Goal: Task Accomplishment & Management: Manage account settings

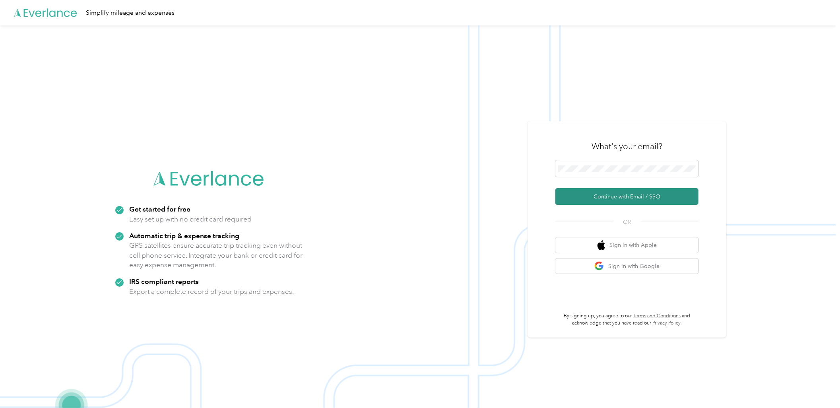
click at [587, 198] on button "Continue with Email / SSO" at bounding box center [627, 196] width 143 height 17
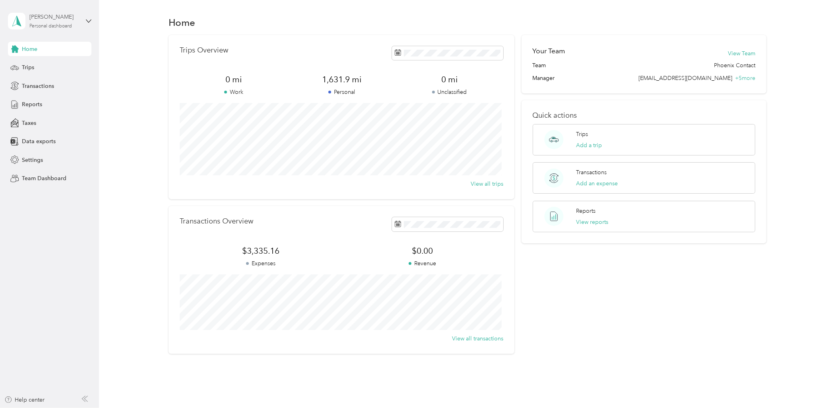
click at [53, 19] on div "Petya Boltz" at bounding box center [54, 17] width 50 height 8
click at [71, 63] on div "Team dashboard" at bounding box center [92, 65] width 156 height 14
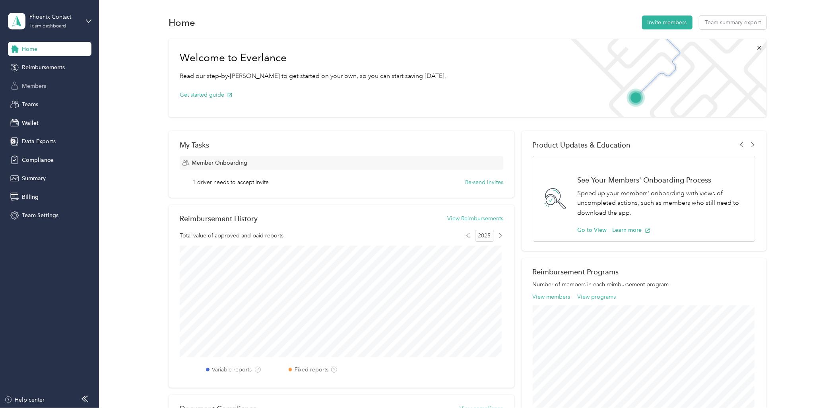
click at [50, 86] on div "Members" at bounding box center [50, 86] width 84 height 14
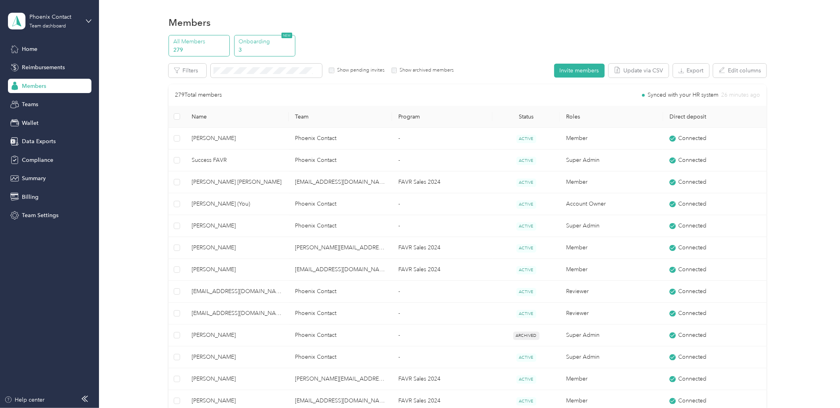
click at [264, 46] on p "3" at bounding box center [266, 50] width 54 height 8
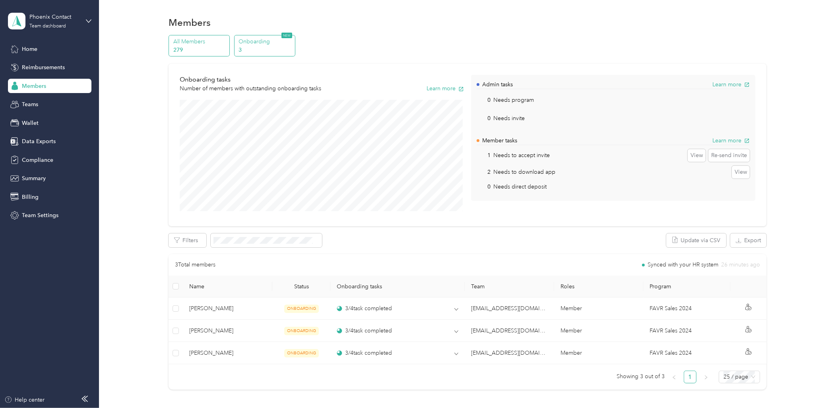
click at [196, 50] on p "279" at bounding box center [200, 50] width 54 height 8
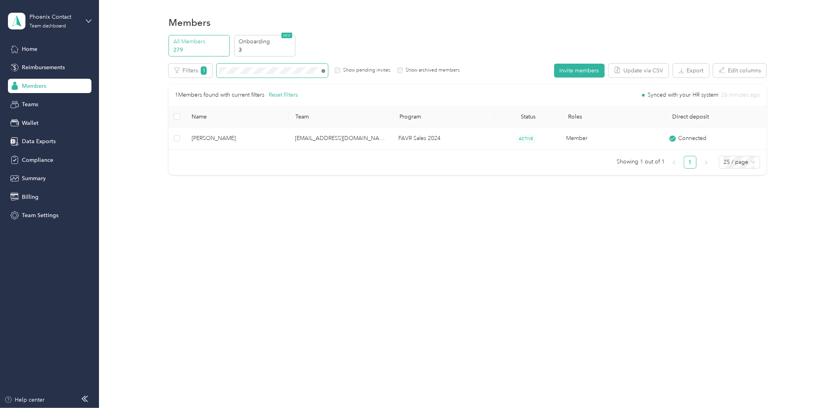
click at [323, 72] on icon at bounding box center [324, 71] width 4 height 4
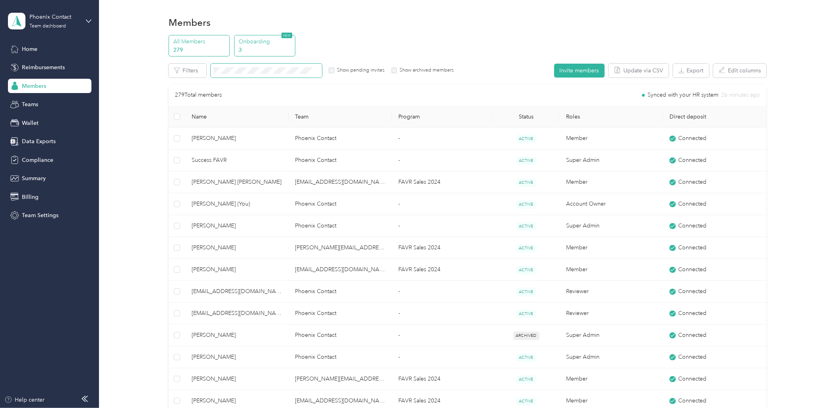
click at [254, 47] on p "3" at bounding box center [266, 50] width 54 height 8
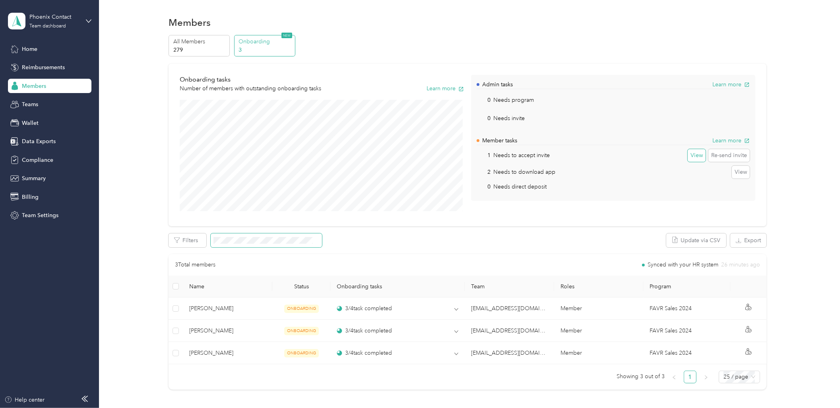
click at [491, 156] on button "View" at bounding box center [697, 155] width 18 height 13
